Goal: Find specific page/section: Locate a particular part of the current website

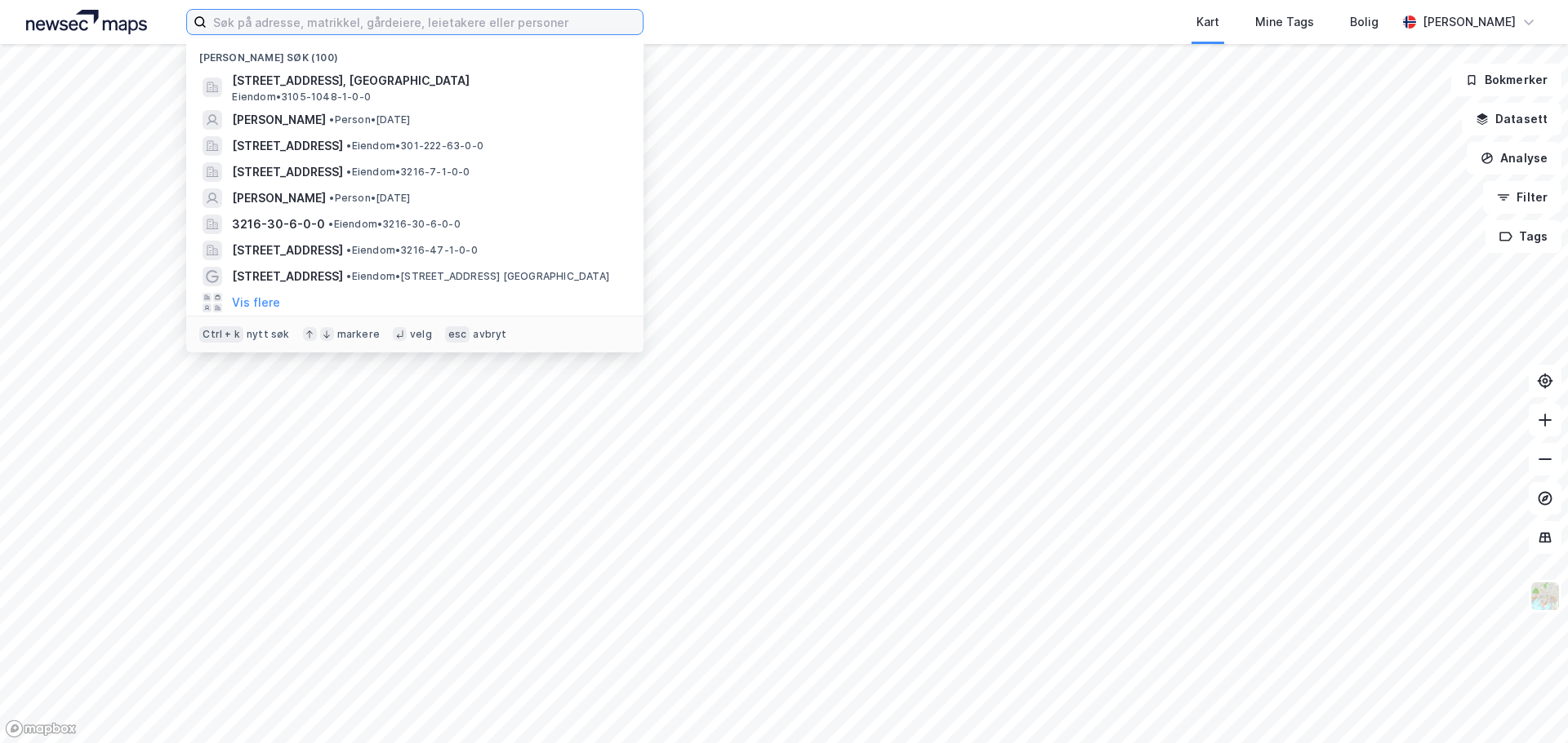
click at [215, 16] on input at bounding box center [424, 22] width 436 height 24
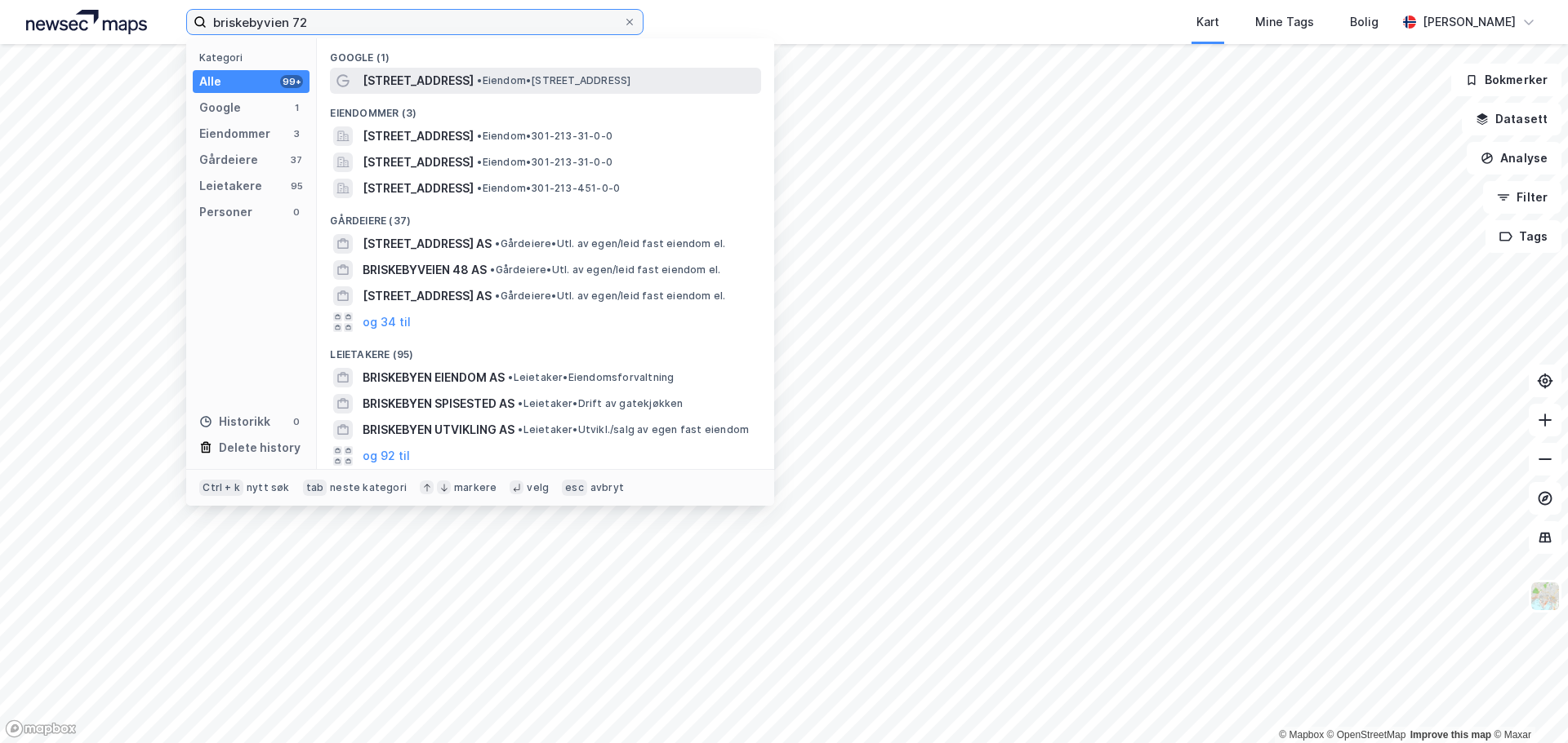
type input "briskebyvien 72"
click at [396, 78] on span "[STREET_ADDRESS]" at bounding box center [419, 80] width 111 height 19
